Goal: Transaction & Acquisition: Subscribe to service/newsletter

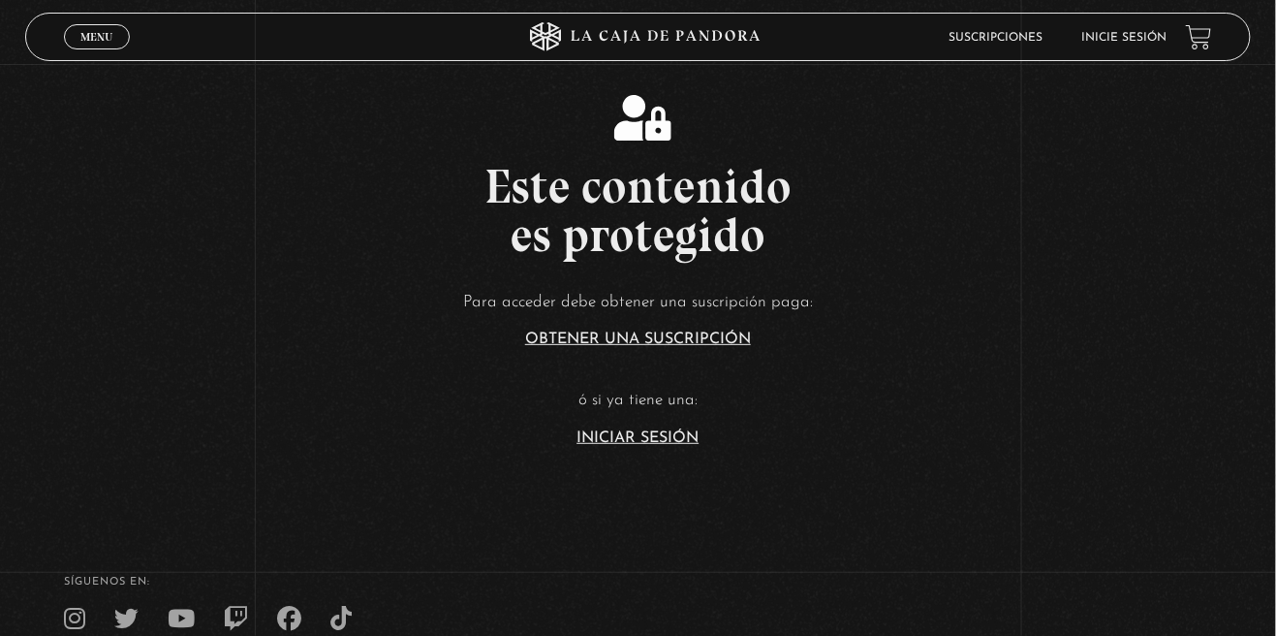
click at [672, 446] on link "Iniciar Sesión" at bounding box center [638, 438] width 122 height 16
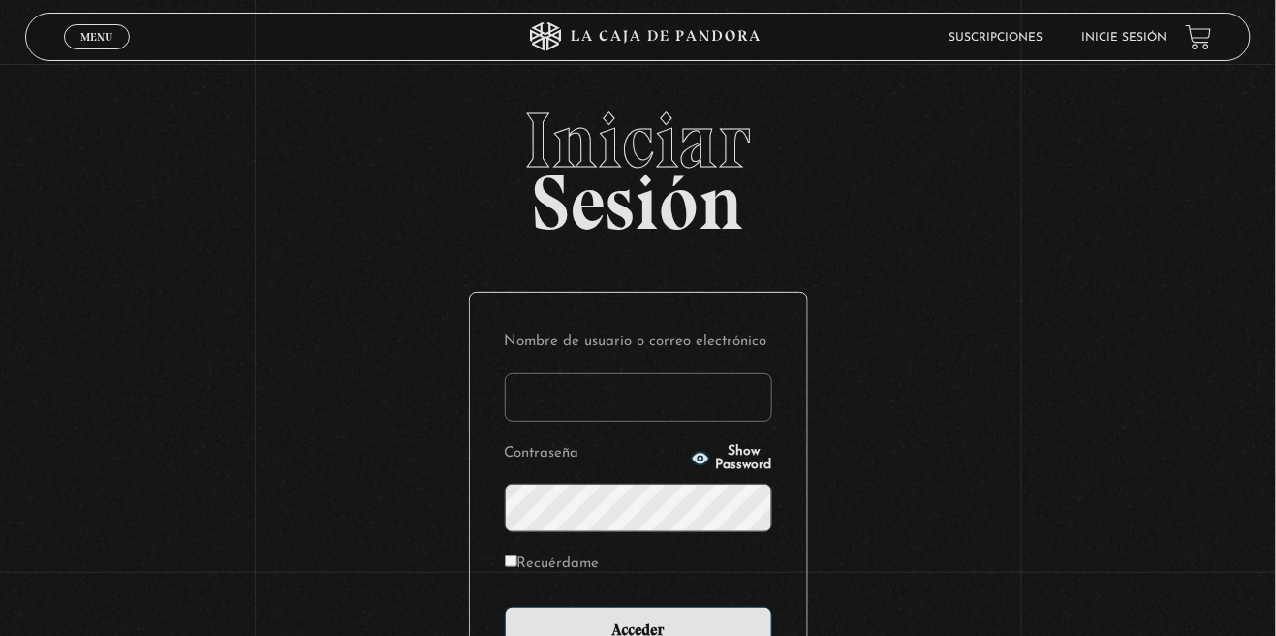
click at [715, 413] on input "Nombre de usuario o correo electrónico" at bounding box center [638, 397] width 267 height 48
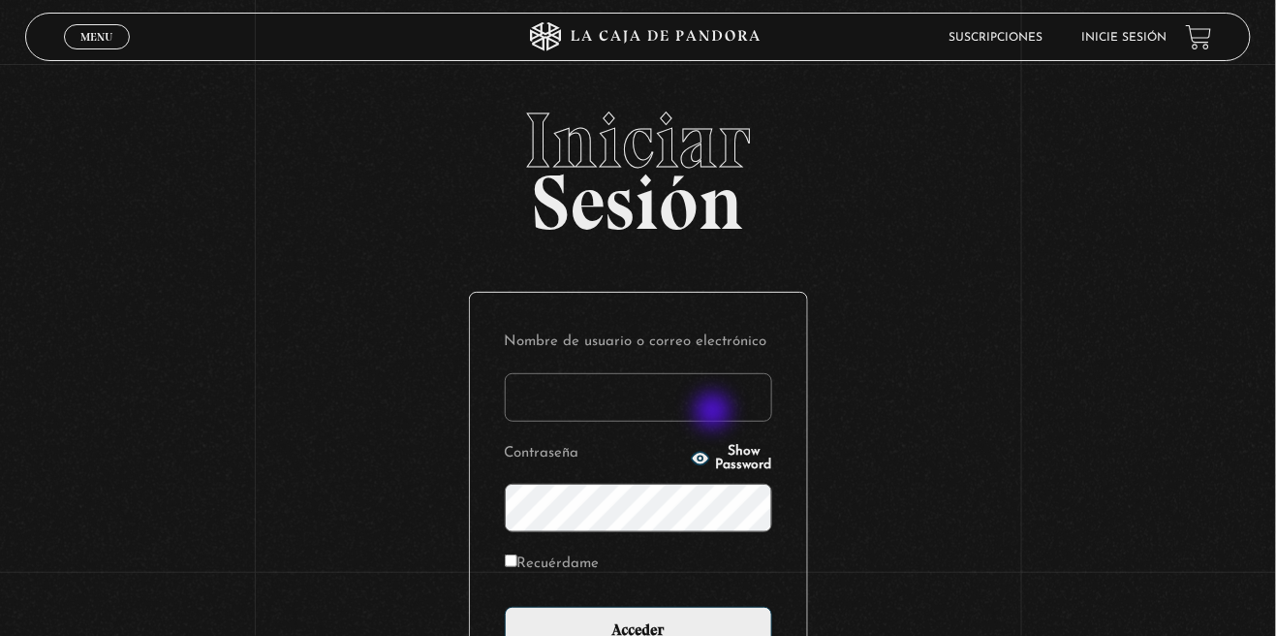
type input "allanurena@hotmail.com"
click at [505, 606] on input "Acceder" at bounding box center [638, 630] width 267 height 48
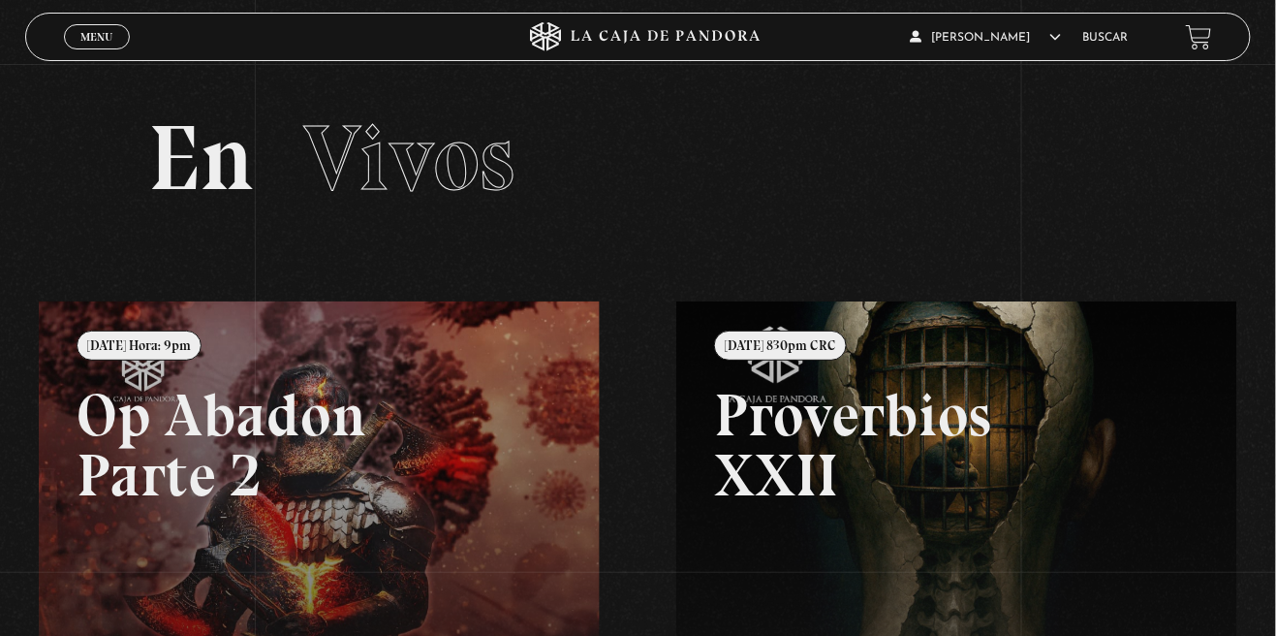
click at [80, 36] on span "Menu" at bounding box center [96, 37] width 32 height 12
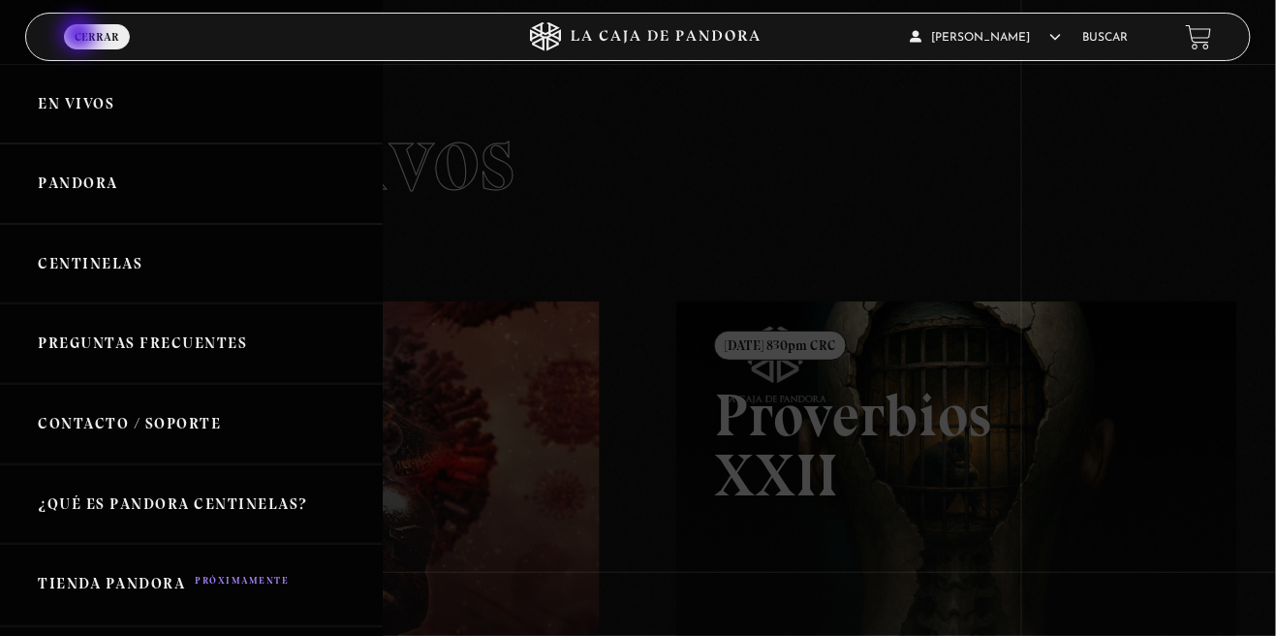
click at [62, 201] on link "Pandora" at bounding box center [191, 183] width 383 height 80
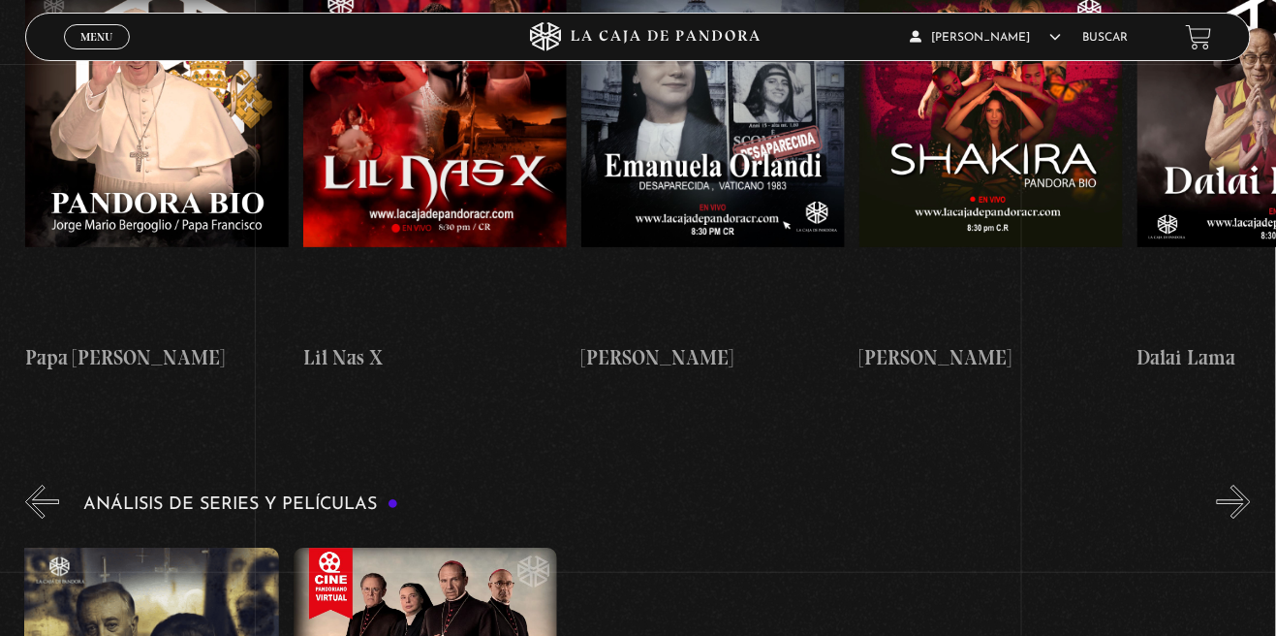
scroll to position [0, 11]
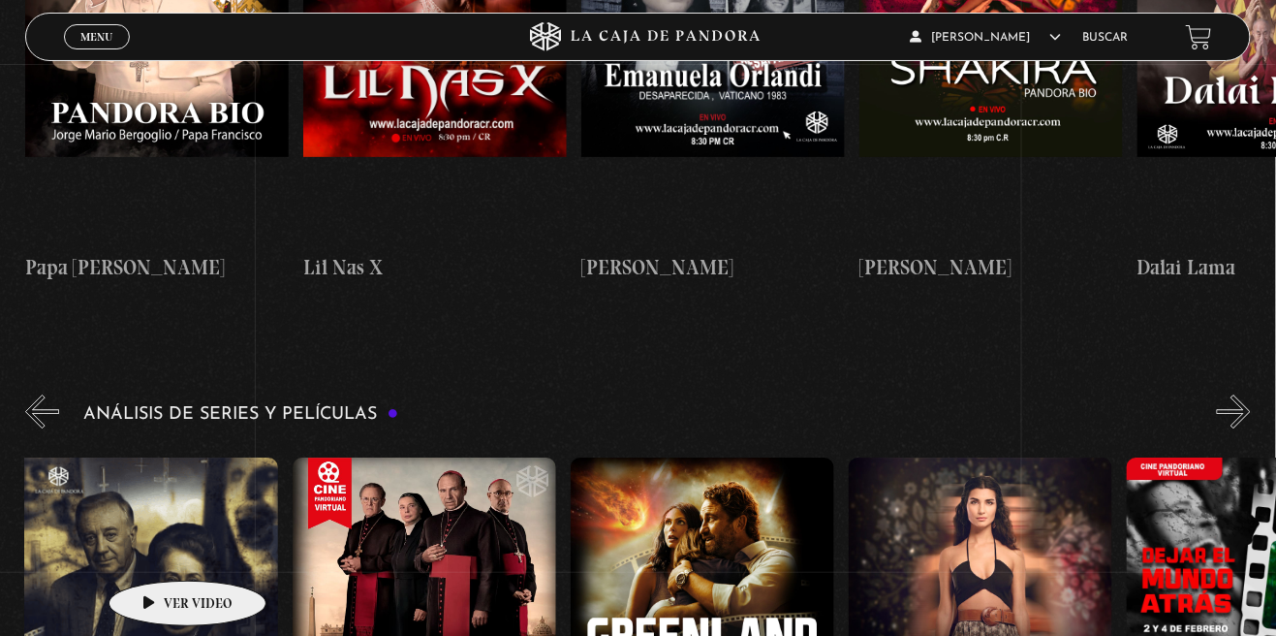
scroll to position [0, 0]
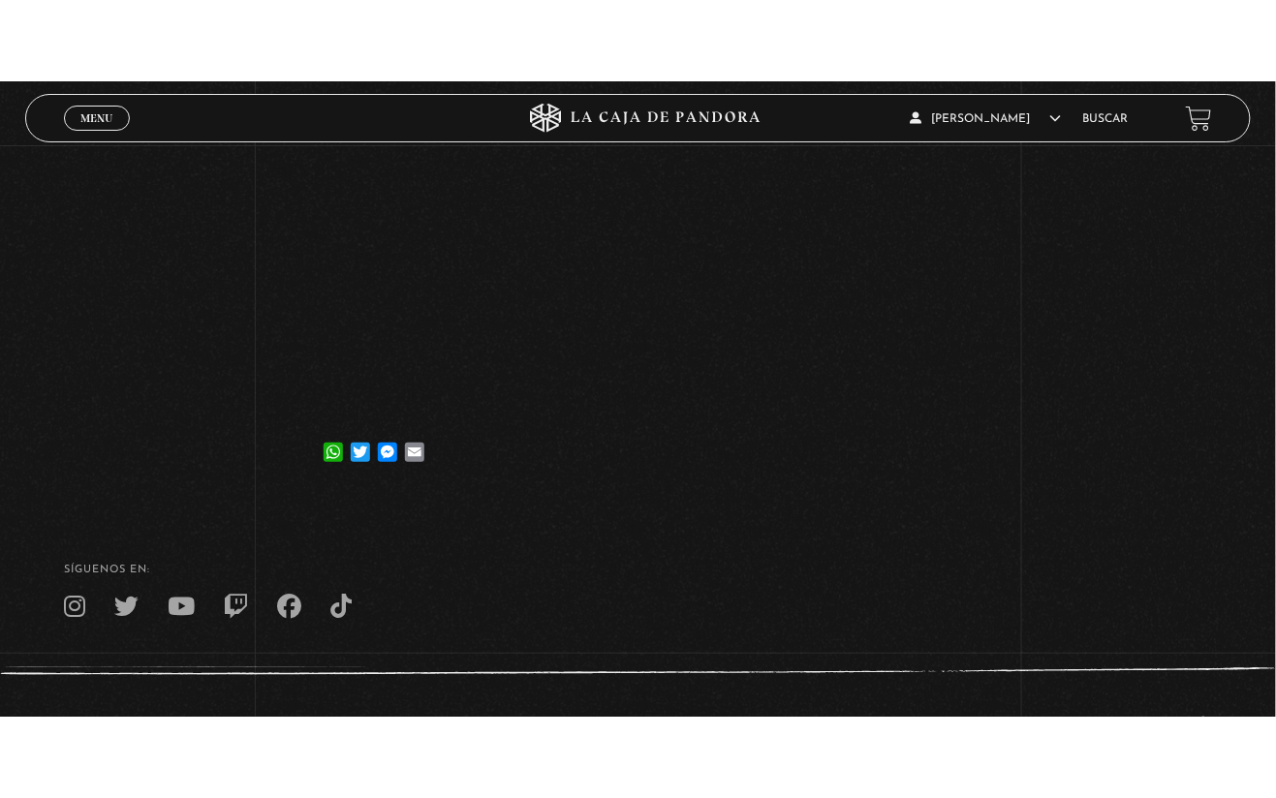
scroll to position [263, 0]
